Goal: Task Accomplishment & Management: Complete application form

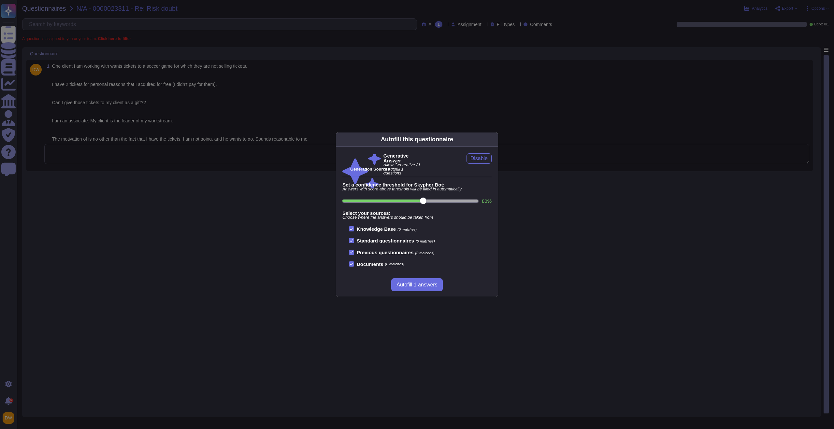
click at [239, 156] on div "Autofill this questionnaire Generative Answer Allow Generative AI to autofill 1…" at bounding box center [417, 214] width 834 height 429
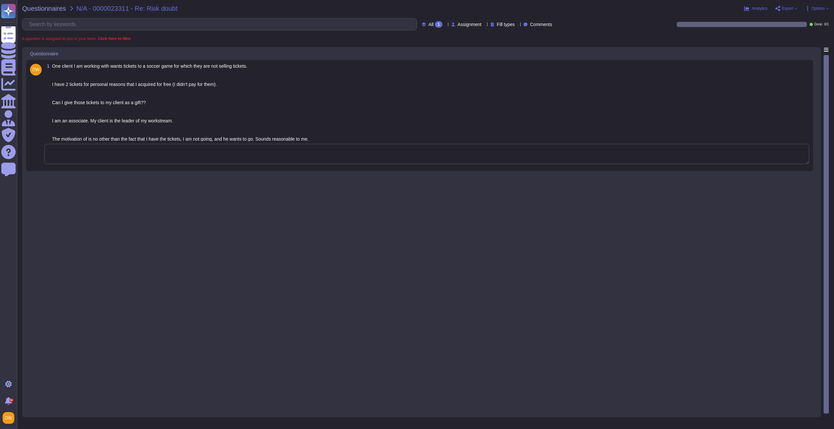
click at [256, 161] on textarea at bounding box center [426, 154] width 765 height 20
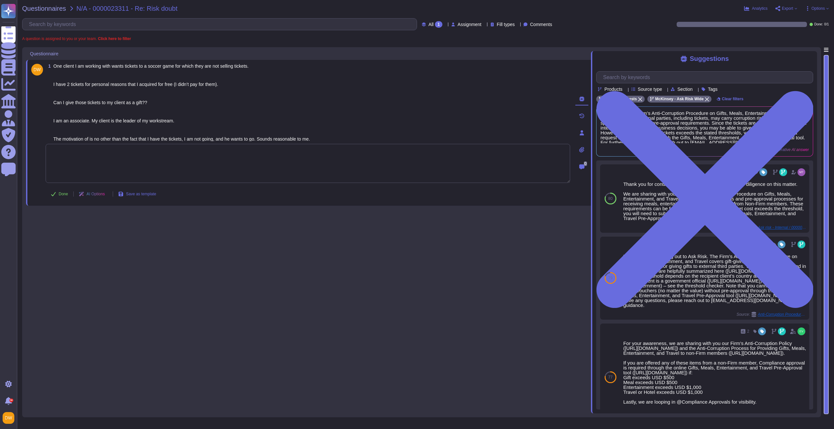
click at [296, 162] on textarea at bounding box center [308, 163] width 524 height 39
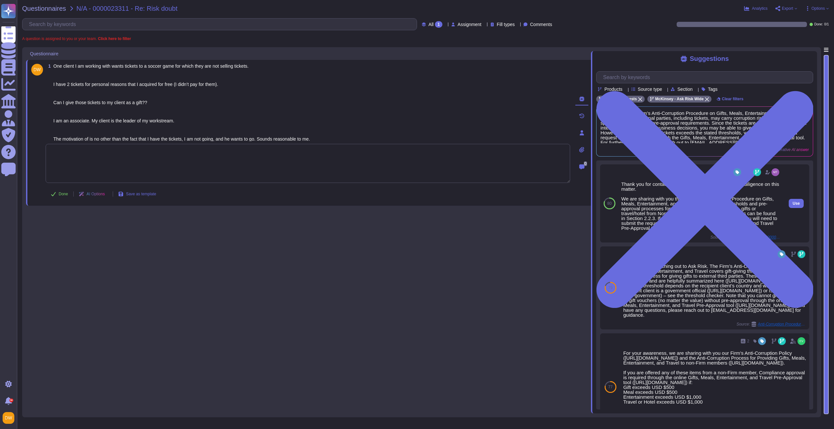
click at [621, 185] on div "Thank you for contacting the Ask Risk team and for your diligence on this matte…" at bounding box center [700, 206] width 159 height 49
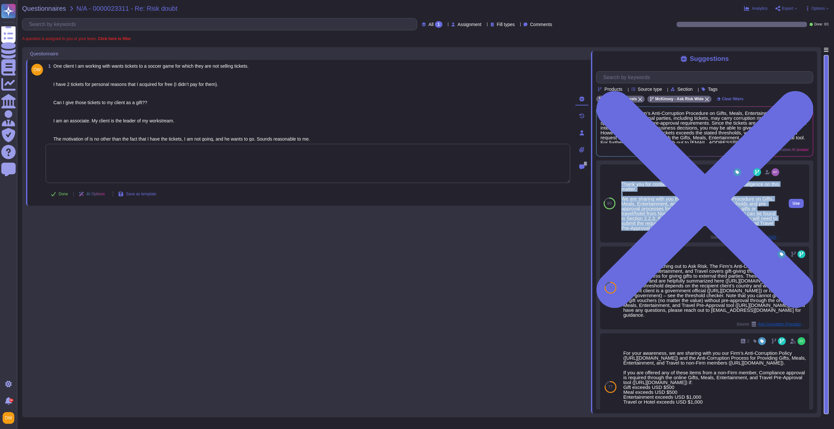
drag, startPoint x: 621, startPoint y: 184, endPoint x: 732, endPoint y: 229, distance: 119.6
click at [732, 229] on div "Thank you for contacting the Ask Risk team and for your diligence on this matte…" at bounding box center [700, 206] width 159 height 49
copy div "Thank you for contacting the Ask Risk team and for your diligence on this matte…"
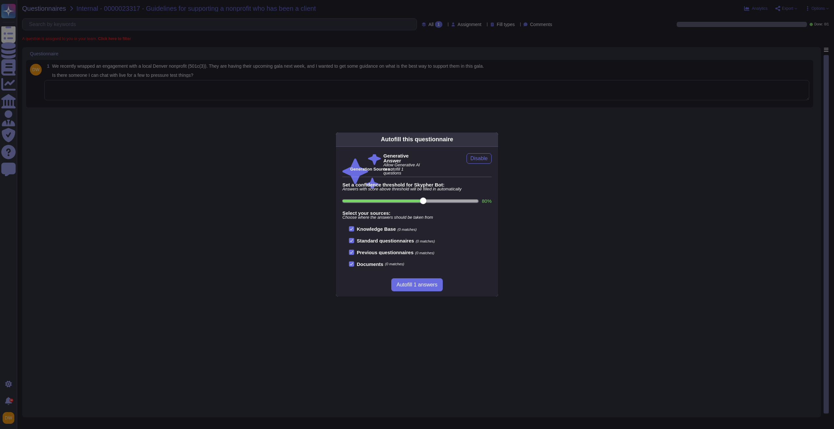
drag, startPoint x: 311, startPoint y: 120, endPoint x: 302, endPoint y: 98, distance: 24.3
click at [311, 121] on div "Autofill this questionnaire Generative Answer Allow Generative AI to autofill 1…" at bounding box center [417, 214] width 834 height 429
click at [301, 99] on div "Autofill this questionnaire Generative Answer Allow Generative AI to autofill 1…" at bounding box center [417, 214] width 834 height 429
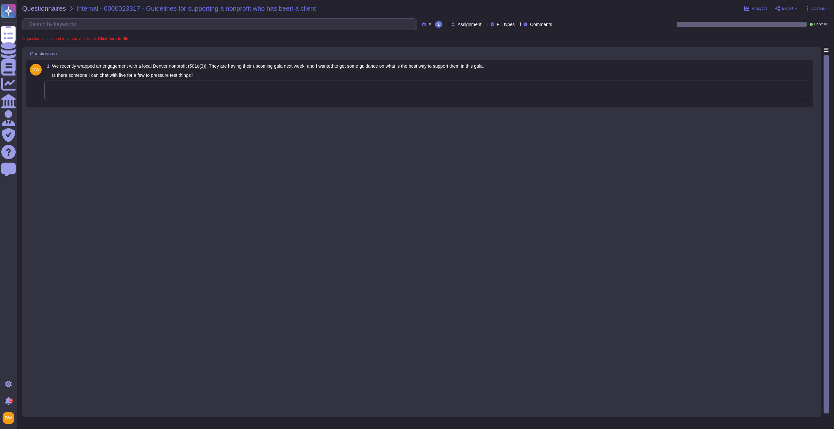
click at [303, 90] on textarea at bounding box center [426, 90] width 765 height 20
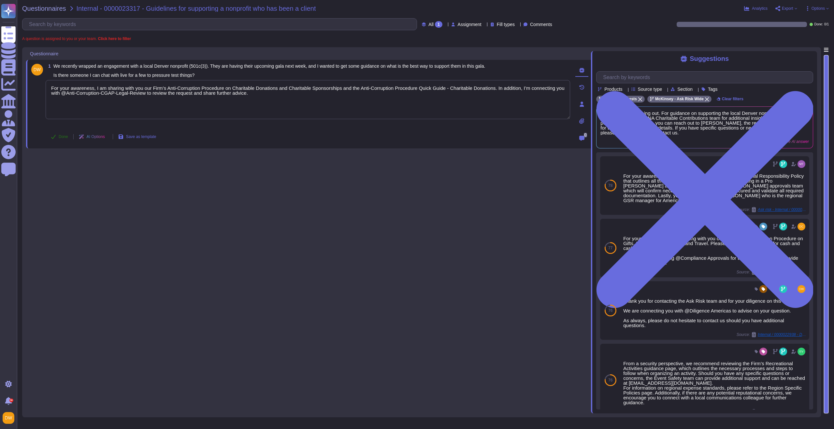
type textarea "For your awareness, I am sharing with you our Firm’s Anti-Corruption Procedure …"
click at [66, 137] on span "Done" at bounding box center [63, 137] width 9 height 4
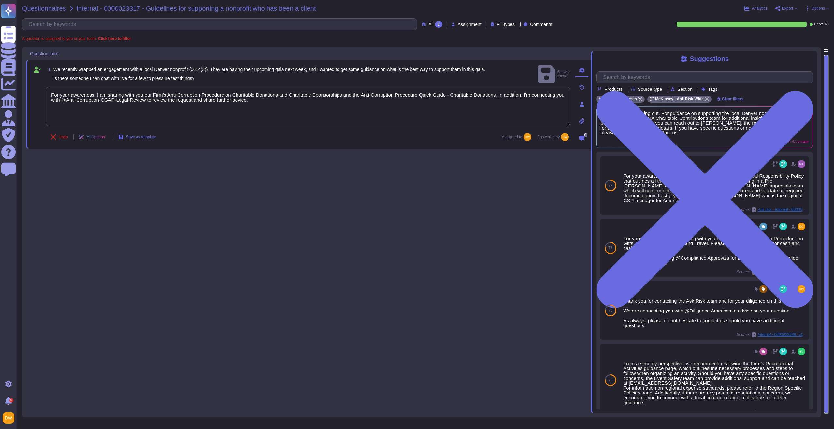
click at [63, 9] on span "Questionnaires" at bounding box center [44, 8] width 44 height 7
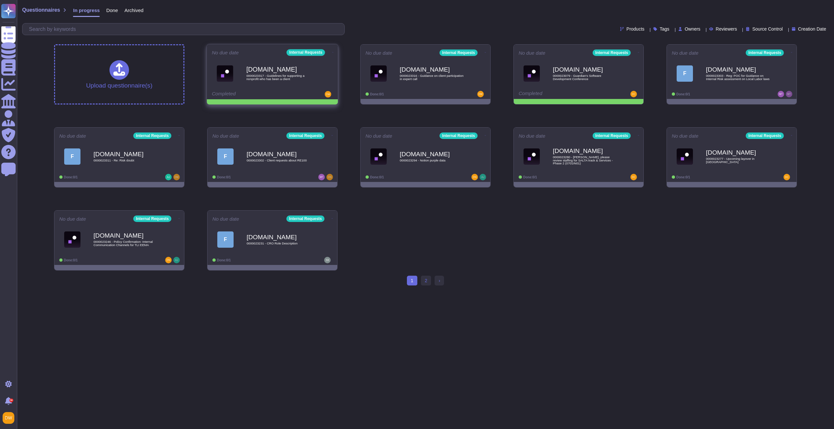
click at [332, 53] on icon at bounding box center [332, 52] width 1 height 2
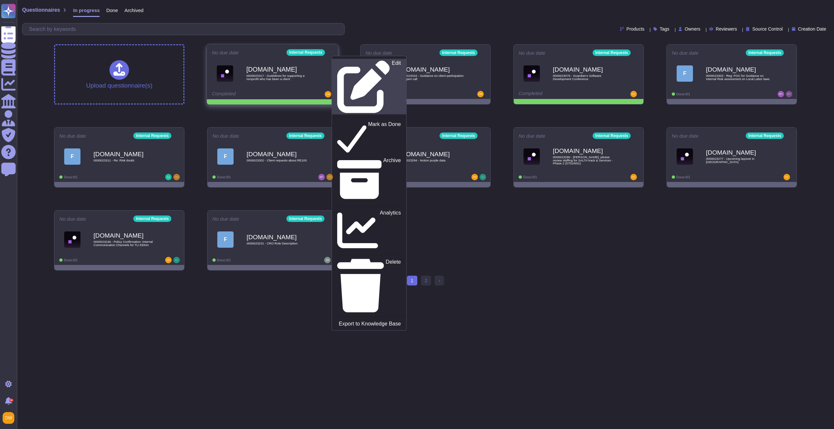
click at [334, 59] on link "Edit" at bounding box center [369, 87] width 74 height 56
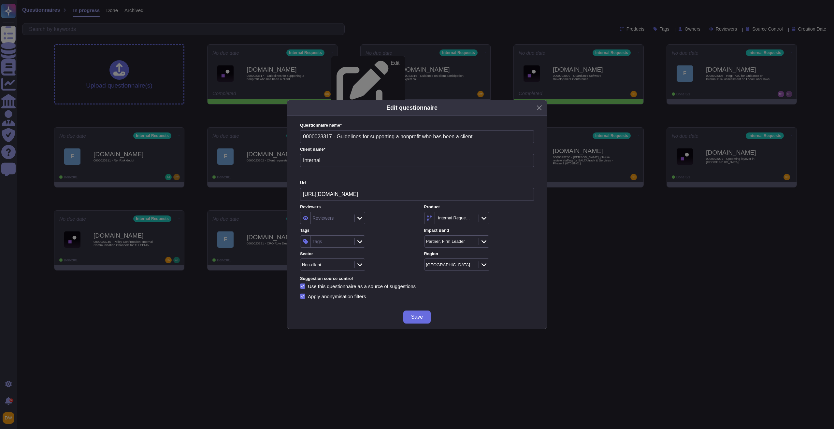
click at [332, 243] on div "Tags" at bounding box center [332, 242] width 42 height 12
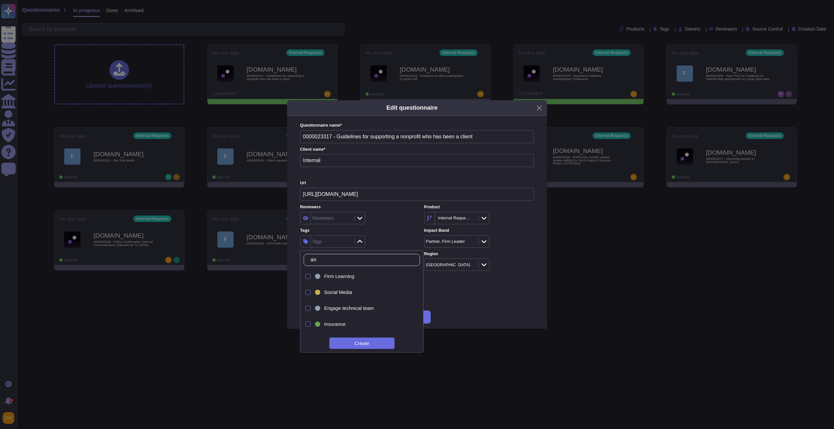
type input "a"
type input "anti"
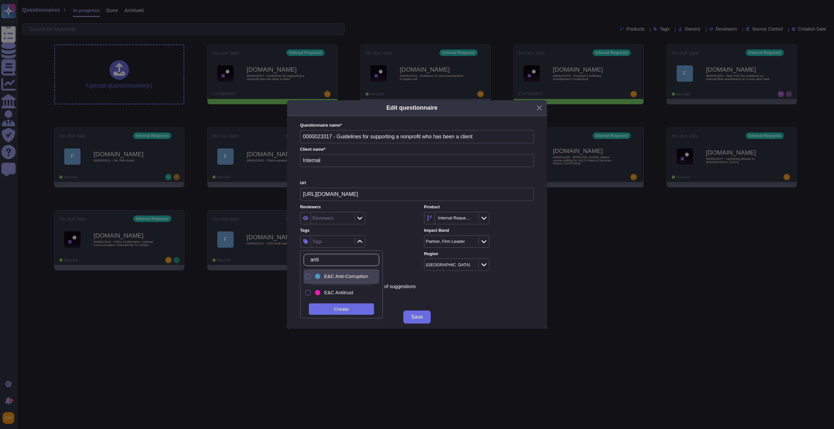
click at [331, 274] on span "E&C Anti-Corruption" at bounding box center [346, 277] width 44 height 6
click at [386, 236] on div "E&C Anti-Corruption" at bounding box center [355, 241] width 110 height 12
click at [416, 318] on span "Save" at bounding box center [417, 317] width 12 height 5
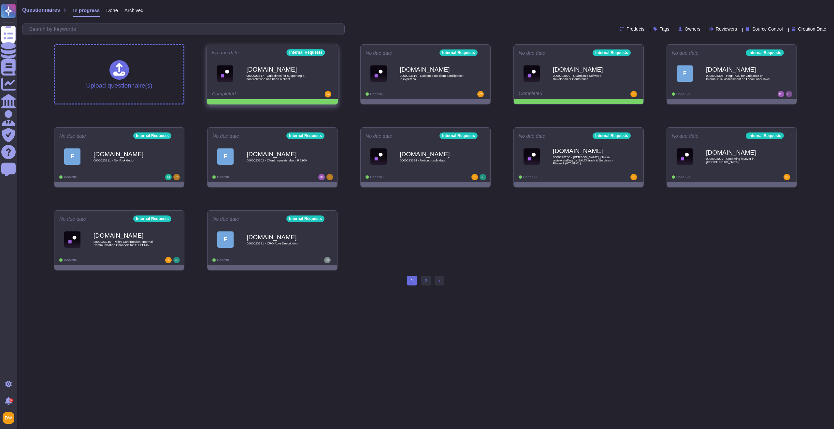
click at [332, 50] on span at bounding box center [333, 51] width 3 height 7
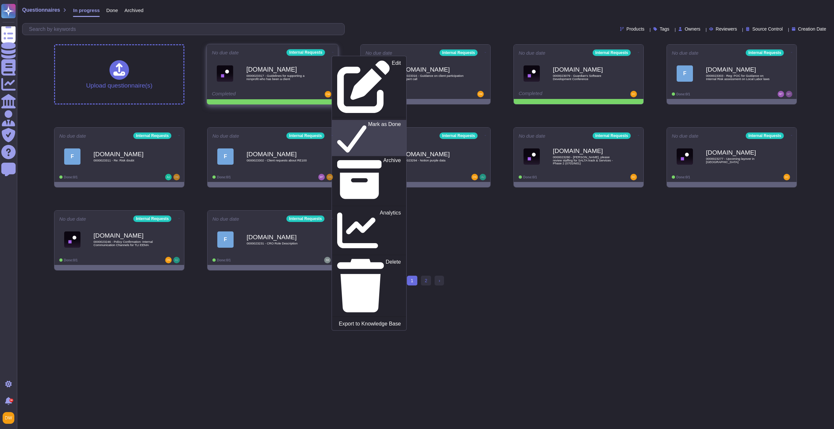
click at [368, 121] on p "Mark as Done" at bounding box center [384, 137] width 33 height 33
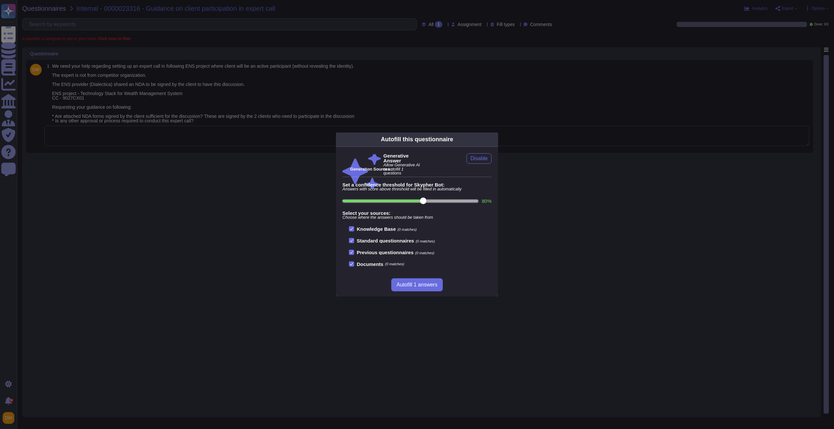
click at [170, 167] on div "Autofill this questionnaire Generative Answer Allow Generative AI to autofill 1…" at bounding box center [417, 214] width 834 height 429
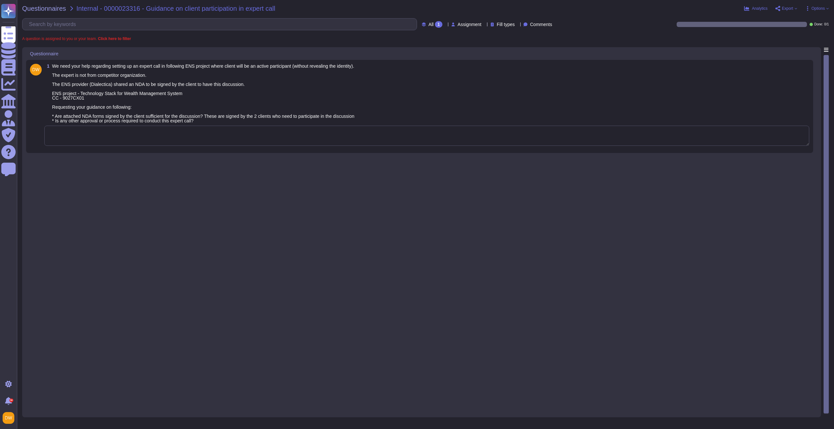
click at [117, 138] on textarea at bounding box center [426, 136] width 765 height 20
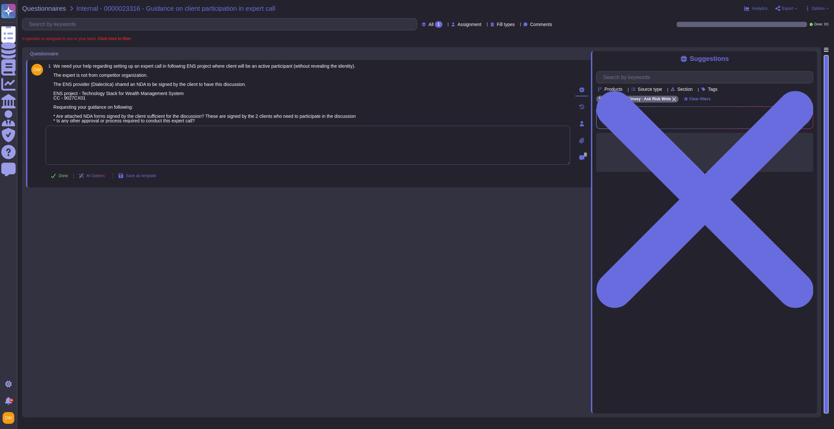
paste textarea "For your awareness, we are sharing with you the Firm’s Guidelines for conductin…"
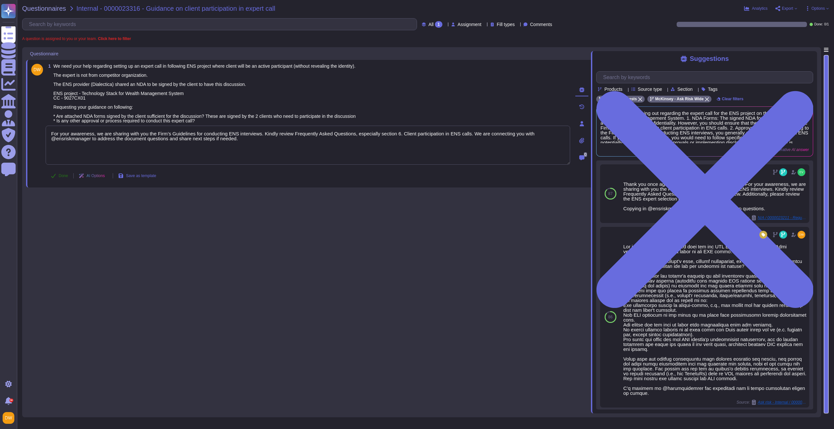
type textarea "For your awareness, we are sharing with you the Firm’s Guidelines for conductin…"
click at [59, 176] on span "Done" at bounding box center [63, 176] width 9 height 4
click at [54, 7] on span "Questionnaires" at bounding box center [44, 8] width 44 height 7
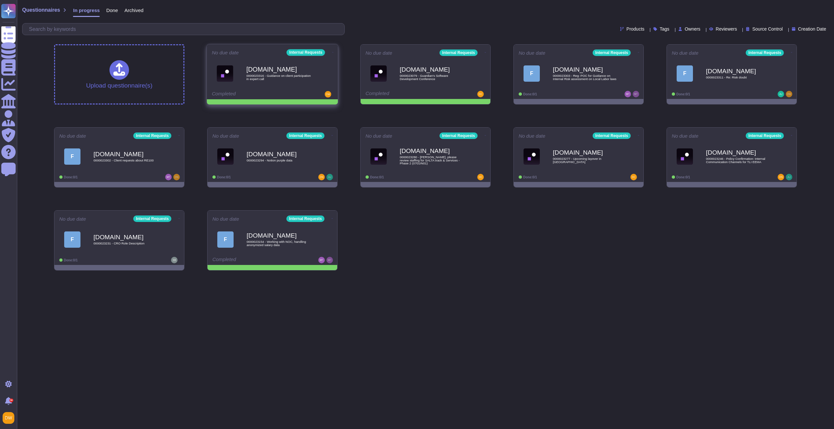
click at [332, 51] on icon at bounding box center [332, 52] width 1 height 2
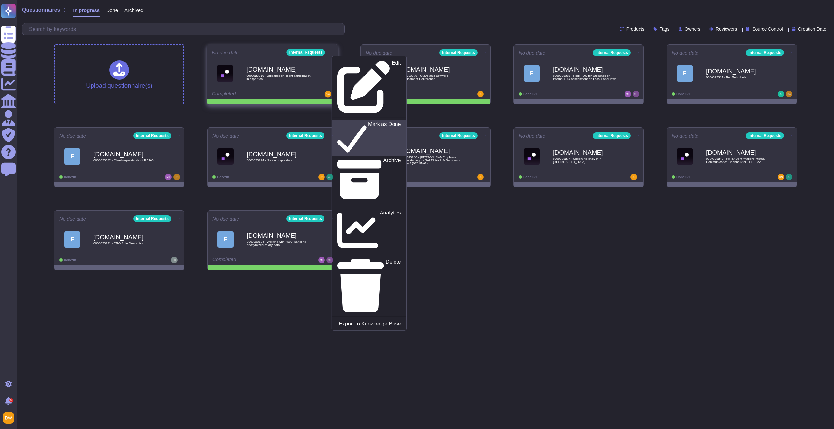
click at [368, 121] on p "Mark as Done" at bounding box center [384, 137] width 33 height 33
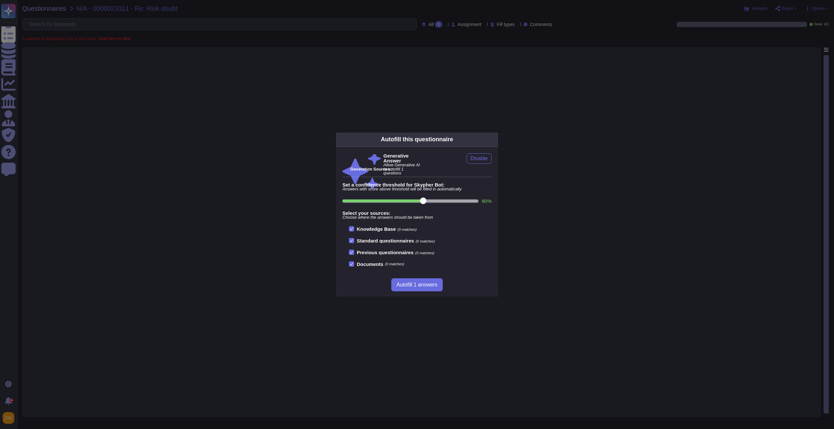
click at [159, 62] on div "Autofill this questionnaire Generative Answer Allow Generative AI to autofill 1…" at bounding box center [417, 214] width 834 height 429
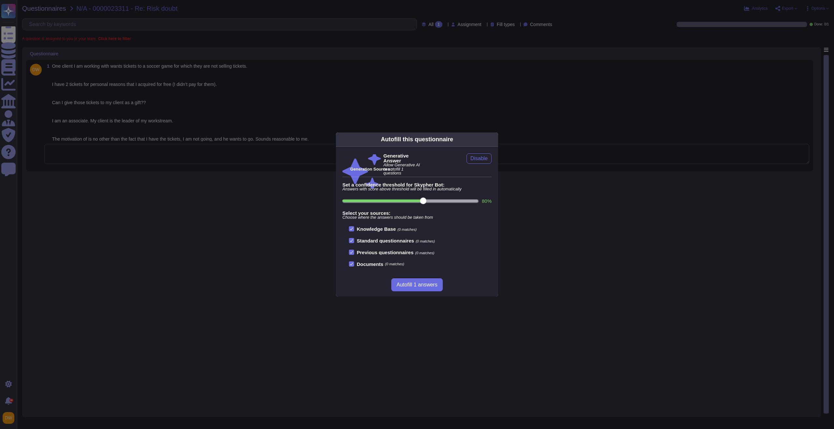
click at [134, 154] on div "Autofill this questionnaire Generative Answer Allow Generative AI to autofill 1…" at bounding box center [417, 214] width 834 height 429
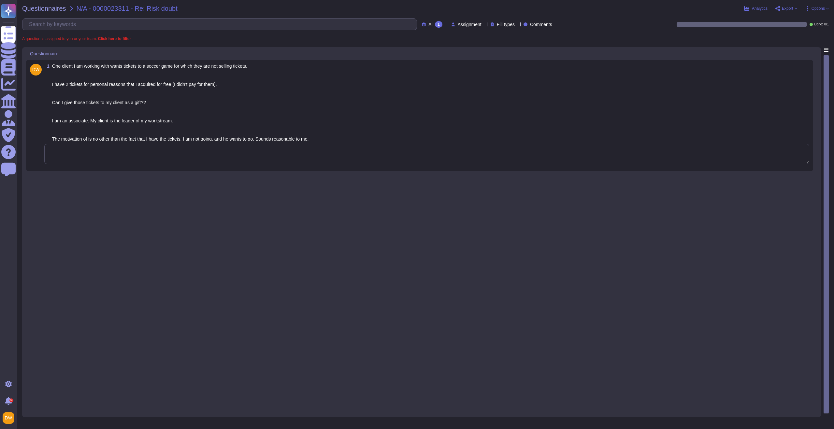
click at [134, 150] on textarea at bounding box center [426, 154] width 765 height 20
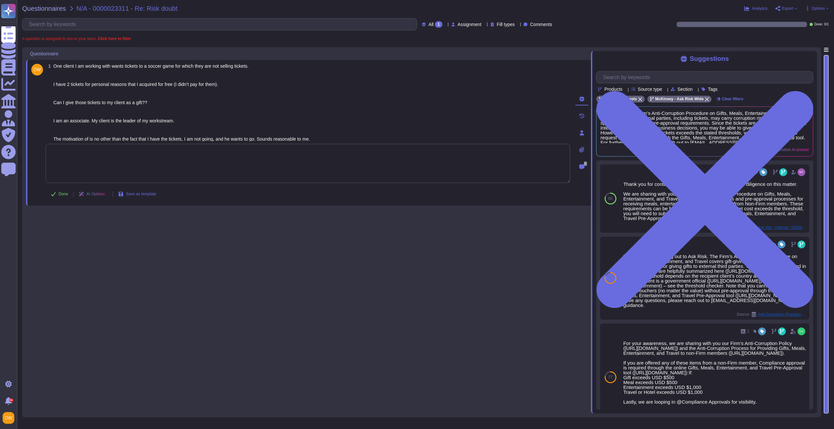
click at [143, 160] on textarea at bounding box center [308, 163] width 524 height 39
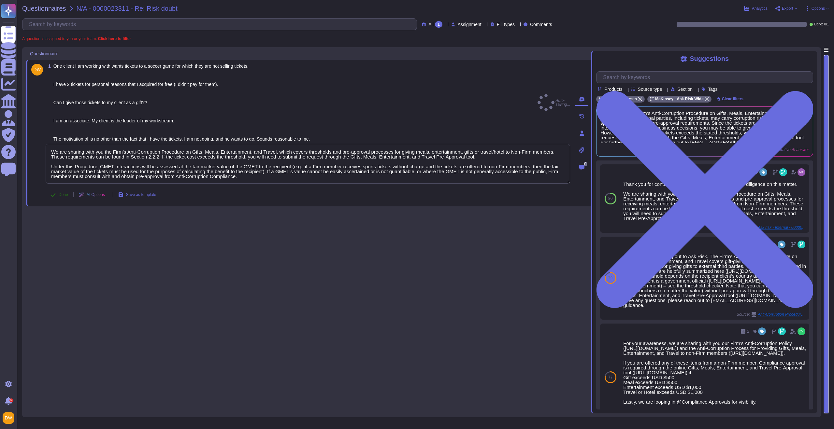
type textarea "We are sharing with you the Firm’s Anti-Corruption Procedure on Gifts, Meals, E…"
click at [56, 193] on button "Done" at bounding box center [60, 194] width 28 height 13
click at [55, 11] on span "Questionnaires" at bounding box center [44, 8] width 44 height 7
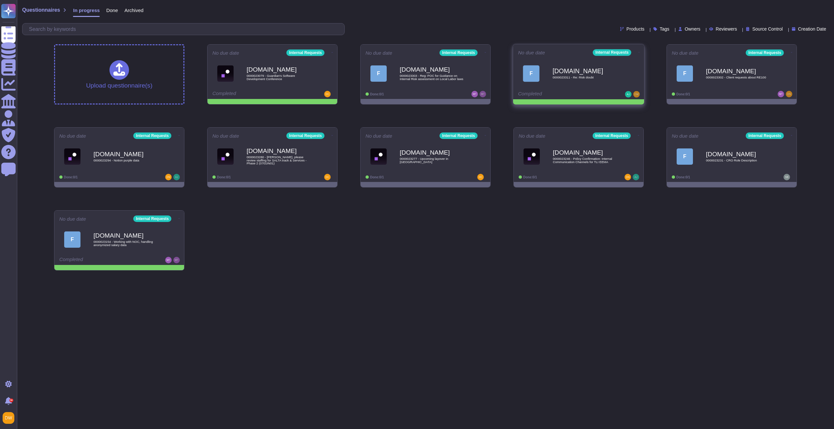
click at [638, 51] on icon at bounding box center [638, 52] width 1 height 2
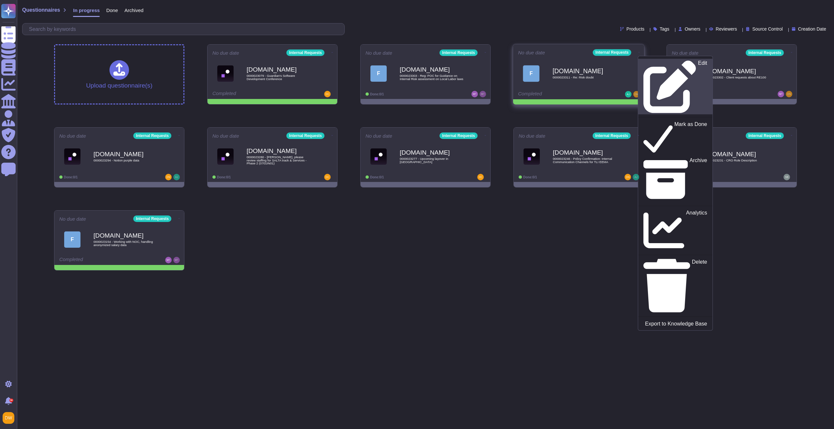
click at [643, 62] on icon at bounding box center [669, 86] width 53 height 53
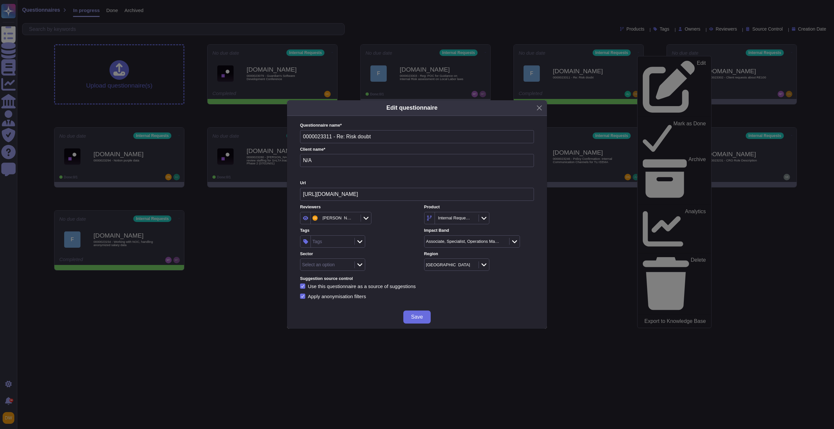
click at [321, 268] on div "Select an option" at bounding box center [326, 265] width 52 height 12
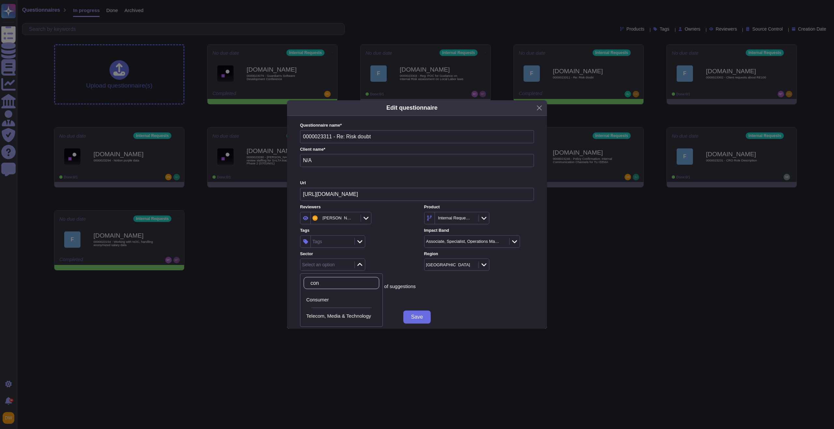
type input "cons"
click at [318, 303] on div "Consumer" at bounding box center [342, 299] width 76 height 15
click at [333, 242] on div "Tags" at bounding box center [332, 242] width 42 height 12
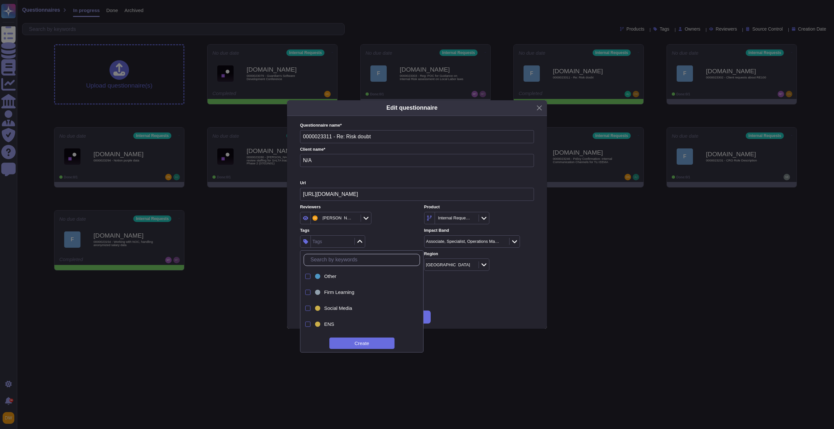
type input "an"
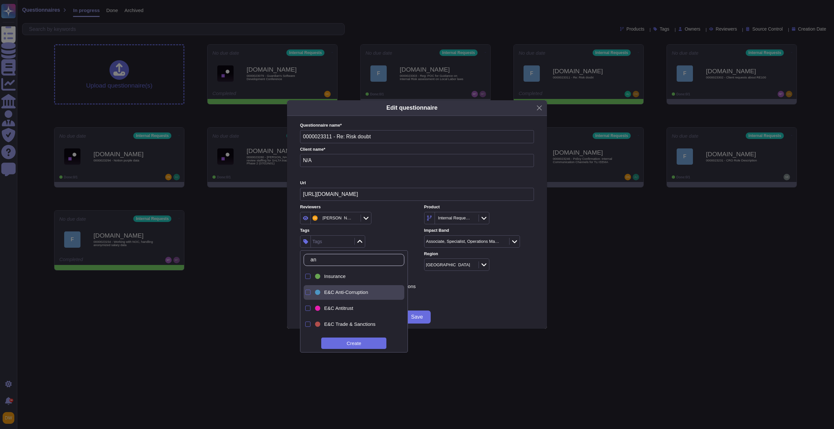
click at [342, 297] on div "E&C Anti-Corruption" at bounding box center [356, 292] width 84 height 15
click at [394, 242] on div "E&C Anti-Corruption" at bounding box center [355, 241] width 110 height 12
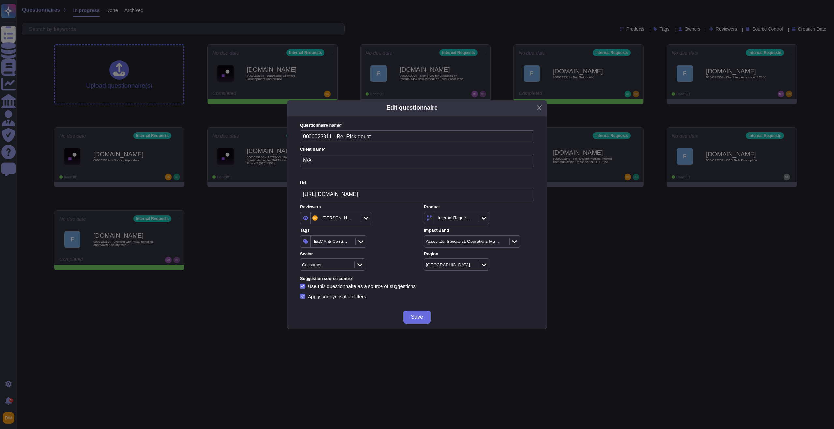
click at [366, 245] on div at bounding box center [360, 241] width 10 height 7
type input "ask r"
click at [337, 277] on span "Ask Risk" at bounding box center [333, 277] width 19 height 6
click at [389, 246] on div "2 items selected" at bounding box center [355, 241] width 110 height 12
click at [344, 157] on input "N/A" at bounding box center [417, 160] width 234 height 13
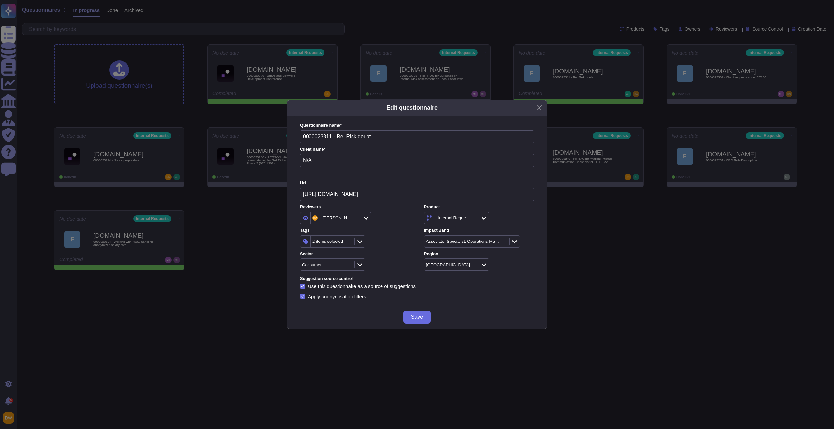
click at [344, 157] on input "N/A" at bounding box center [417, 160] width 234 height 13
type input "Internal"
click at [401, 235] on div "Tags 2 items selected" at bounding box center [355, 238] width 110 height 20
click at [408, 319] on button "Save" at bounding box center [416, 317] width 27 height 13
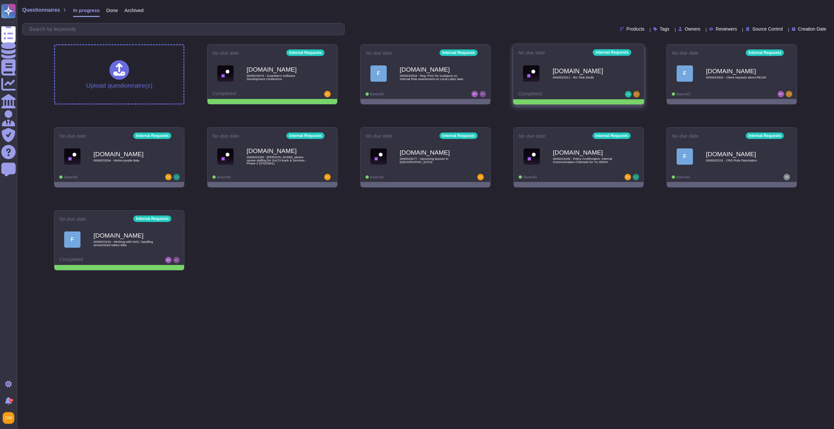
click at [638, 51] on icon at bounding box center [638, 52] width 1 height 2
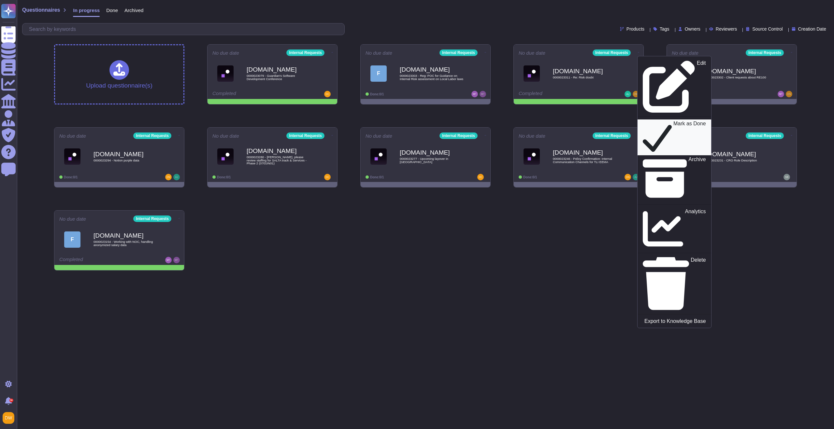
click at [673, 121] on p "Mark as Done" at bounding box center [689, 137] width 33 height 33
